Goal: Task Accomplishment & Management: Complete application form

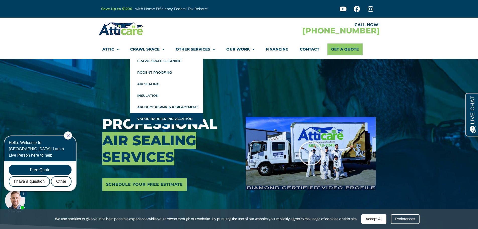
click at [156, 119] on link "Vapor Barrier Installation" at bounding box center [166, 119] width 73 height 12
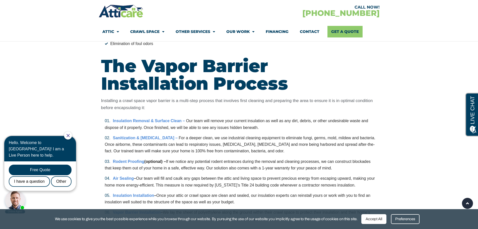
scroll to position [929, 0]
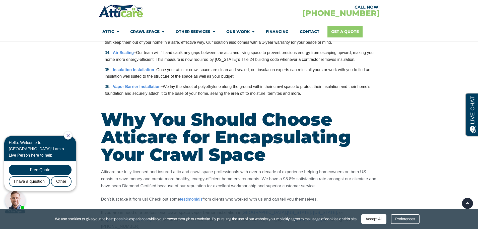
click at [345, 31] on link "Get A Quote" at bounding box center [345, 32] width 35 height 12
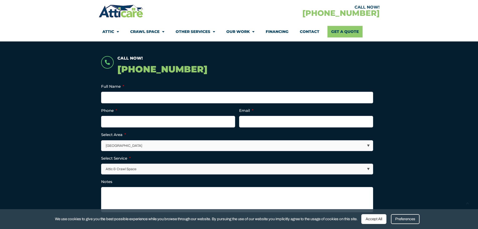
scroll to position [100, 0]
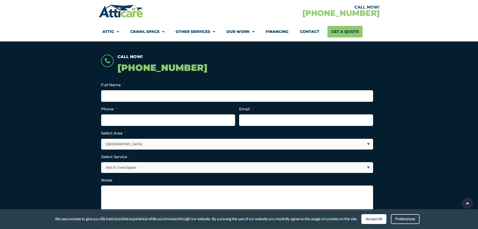
click at [116, 89] on li "Full Name *" at bounding box center [239, 92] width 276 height 20
click at [120, 95] on input "Full Name *" at bounding box center [237, 96] width 272 height 12
type input "Emma Dunstone-Brown"
type input "1092538911"
type input "Emma.dunstone@yahoo.co.nz"
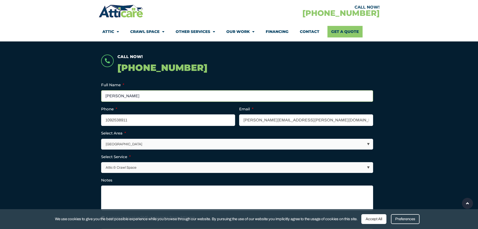
type input "(109) 253-8911"
click at [122, 137] on li "Select Area * Los Angeles Area San Francisco Bay Area New Jersey / New York Are…" at bounding box center [239, 139] width 276 height 19
click at [116, 143] on select "Los Angeles Area San Francisco Bay Area New Jersey / New York Area Other Areas" at bounding box center [238, 144] width 272 height 10
select select "[GEOGRAPHIC_DATA]"
click at [102, 139] on select "Los Angeles Area San Francisco Bay Area New Jersey / New York Area Other Areas" at bounding box center [238, 144] width 272 height 10
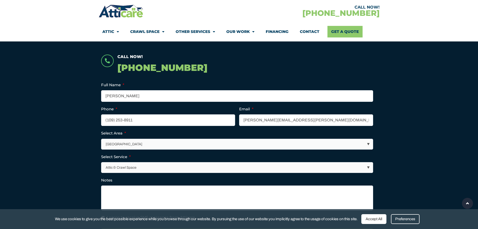
click at [109, 170] on select "Attic & Crawl Space Insulation Roofing Solar Energy Other Services" at bounding box center [238, 167] width 272 height 10
click at [102, 162] on select "Attic & Crawl Space Insulation Roofing Solar Energy Other Services" at bounding box center [238, 167] width 272 height 10
click at [115, 195] on textarea "Notes" at bounding box center [237, 197] width 272 height 25
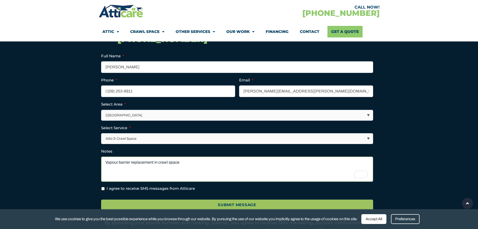
scroll to position [151, 0]
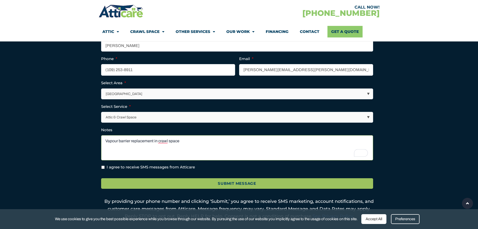
type textarea "Vapour barrier replacement in crawl space"
click at [112, 71] on input "(109) 253-8911" at bounding box center [168, 70] width 134 height 12
type input "(925) 389-1117"
click at [197, 87] on li "Select Area * Los Angeles Area San Francisco Bay Area New Jersey / New York Are…" at bounding box center [239, 89] width 276 height 19
click at [202, 144] on textarea "Vapour barrier replacement in crawl space" at bounding box center [237, 147] width 272 height 25
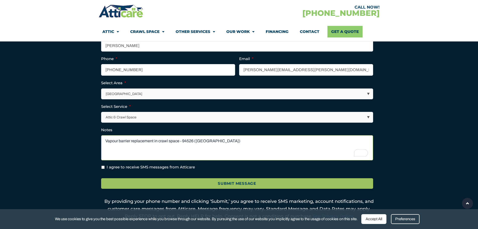
scroll to position [251, 0]
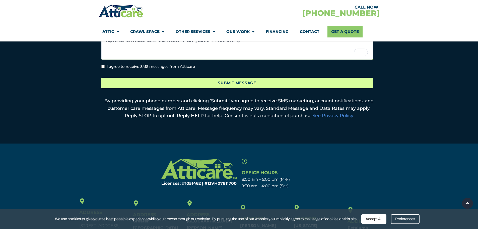
type textarea "Vapour barrier replacement in crawl space - 94526 (Danville)"
click at [224, 81] on input "Submit Message" at bounding box center [237, 83] width 272 height 11
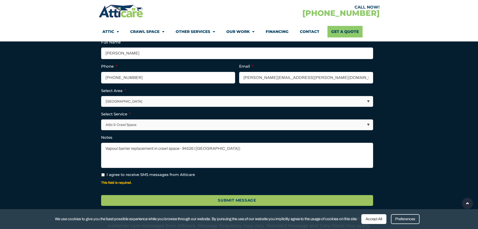
scroll to position [175, 0]
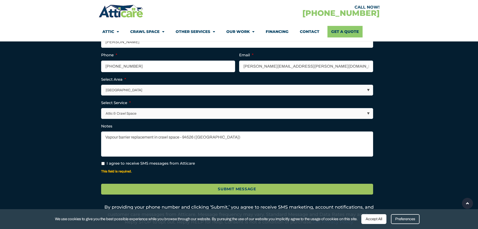
click at [104, 162] on input "I agree to receive SMS messages from Atticare" at bounding box center [102, 163] width 3 height 3
checkbox input "true"
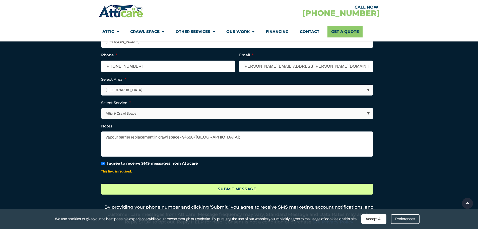
click at [234, 186] on input "Submit Message" at bounding box center [237, 188] width 272 height 11
